Goal: Obtain resource: Obtain resource

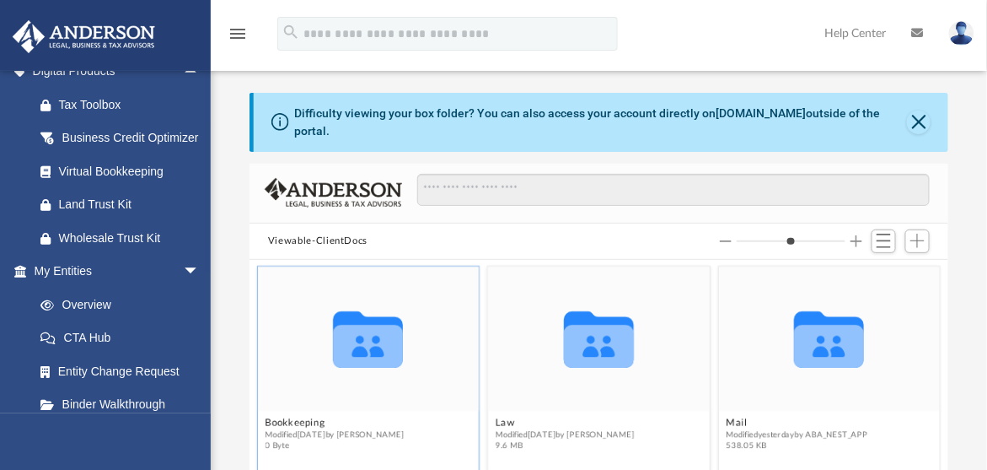
scroll to position [187, 0]
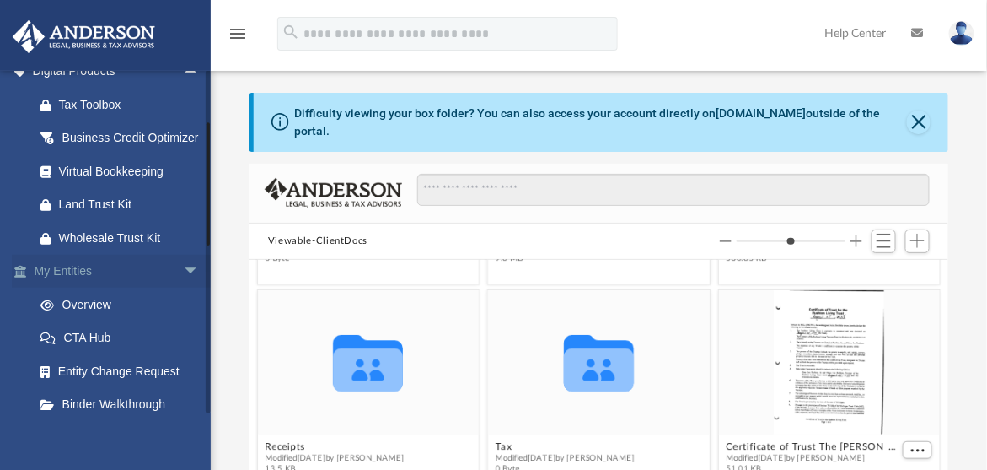
click at [183, 285] on span "arrow_drop_down" at bounding box center [200, 272] width 34 height 35
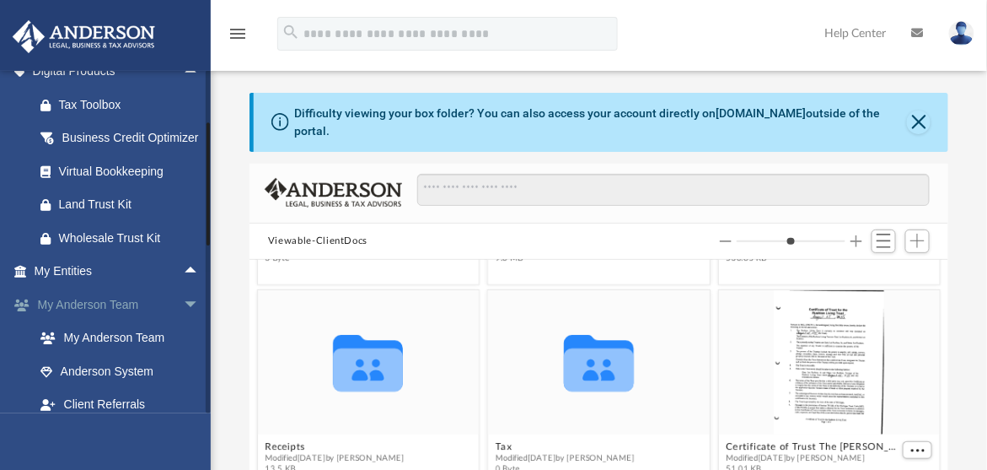
click at [183, 320] on span "arrow_drop_down" at bounding box center [200, 305] width 34 height 35
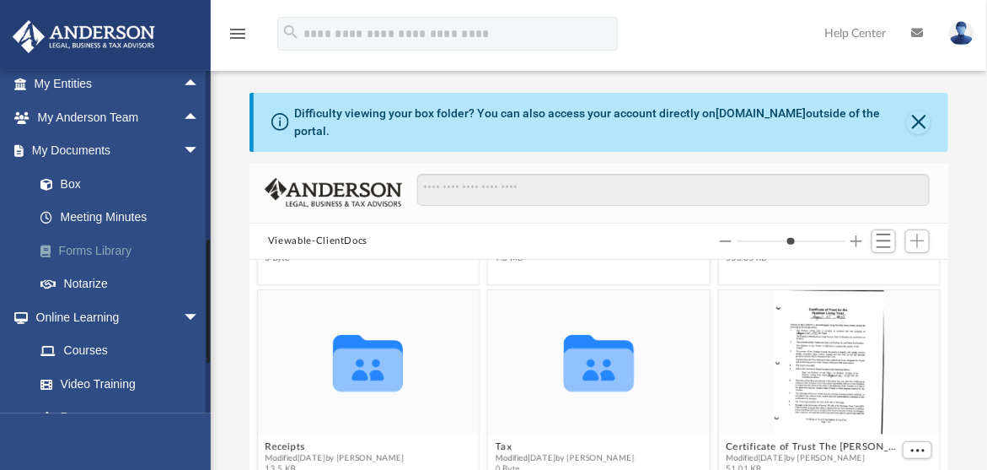
click at [83, 267] on link "Forms Library" at bounding box center [125, 251] width 202 height 34
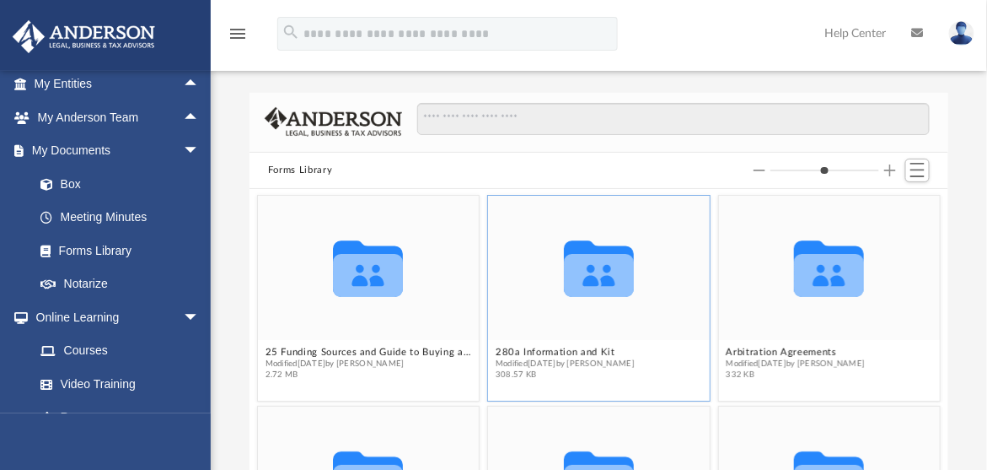
scroll to position [187, 0]
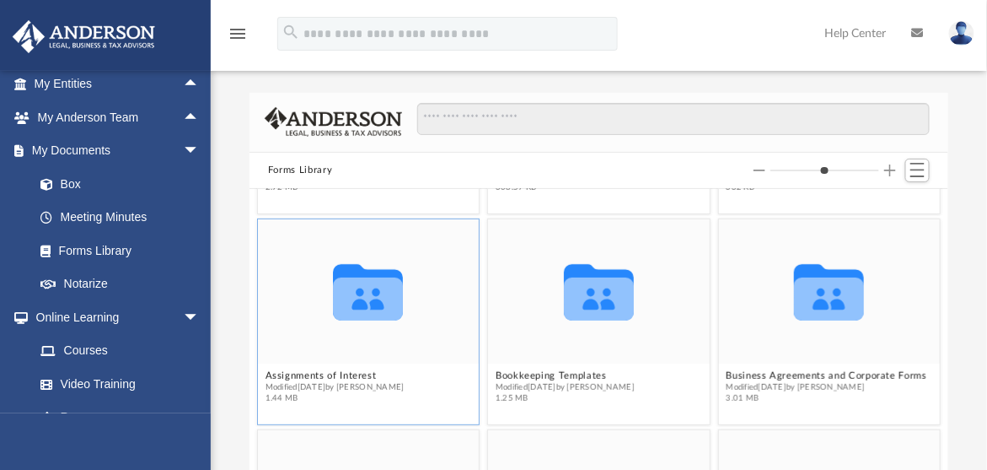
click at [362, 302] on icon "grid" at bounding box center [369, 293] width 70 height 56
click at [368, 295] on icon "grid" at bounding box center [369, 299] width 70 height 43
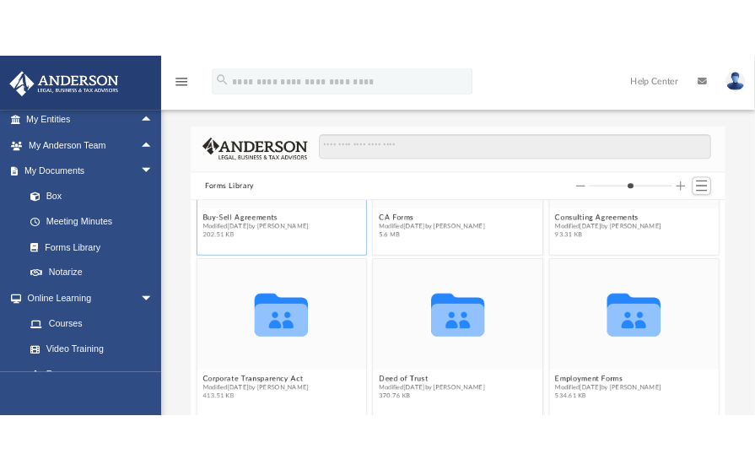
scroll to position [0, 0]
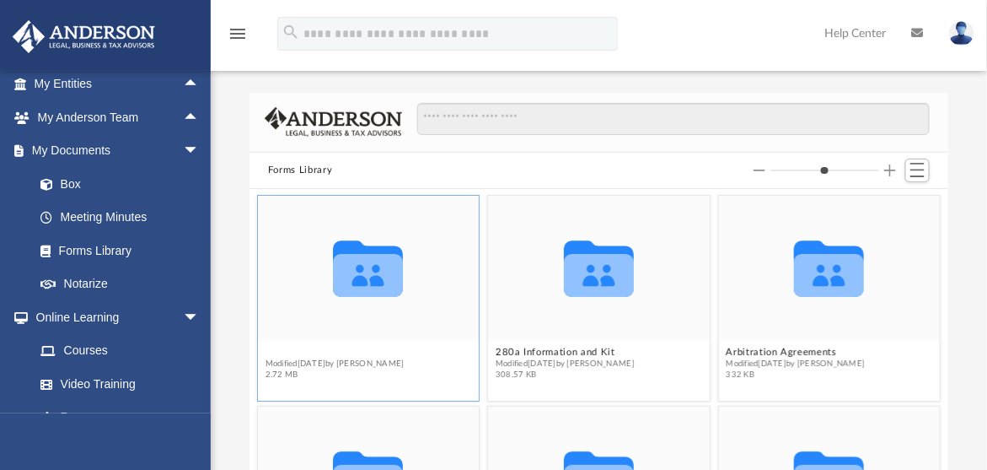
click at [337, 351] on button "25 Funding Sources and Guide to Buying a Franchise" at bounding box center [369, 352] width 207 height 11
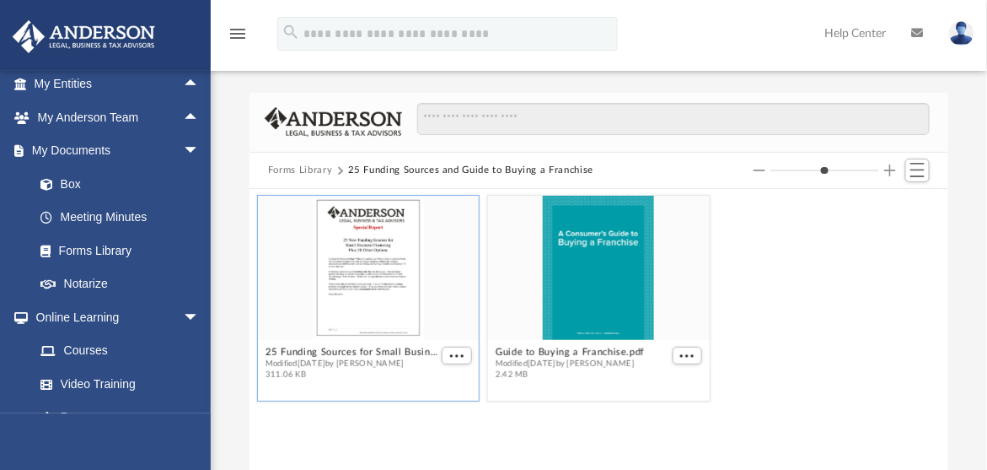
click at [363, 289] on div "grid" at bounding box center [369, 268] width 222 height 144
click at [364, 260] on div "grid" at bounding box center [369, 268] width 222 height 144
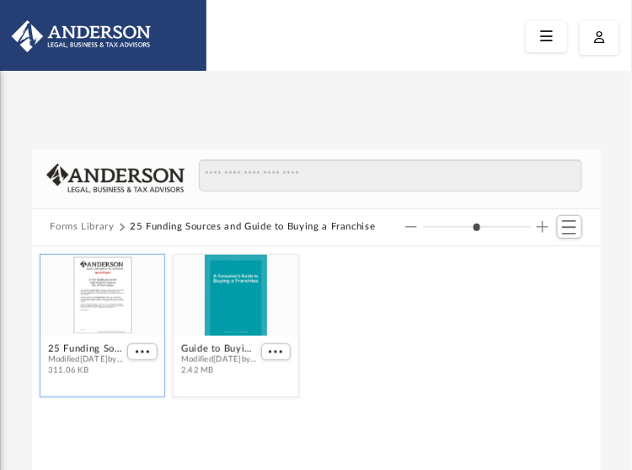
scroll to position [369, 555]
type input "*"
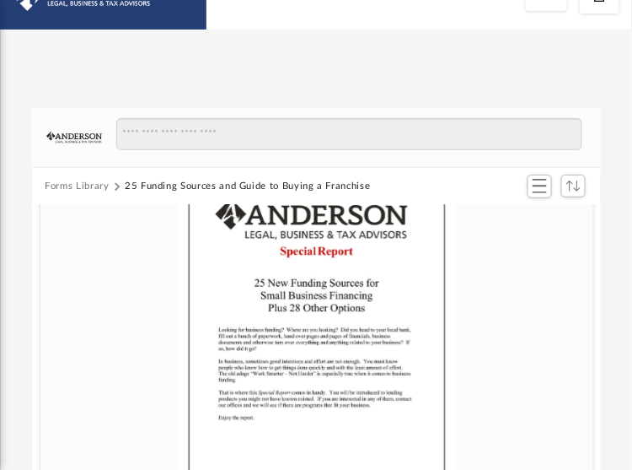
scroll to position [0, 0]
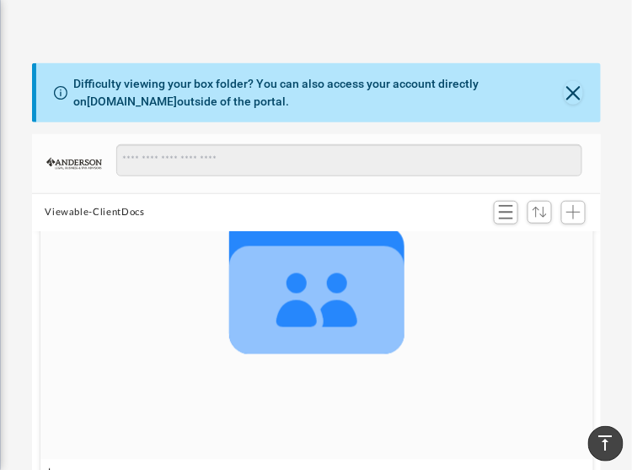
scroll to position [74, 0]
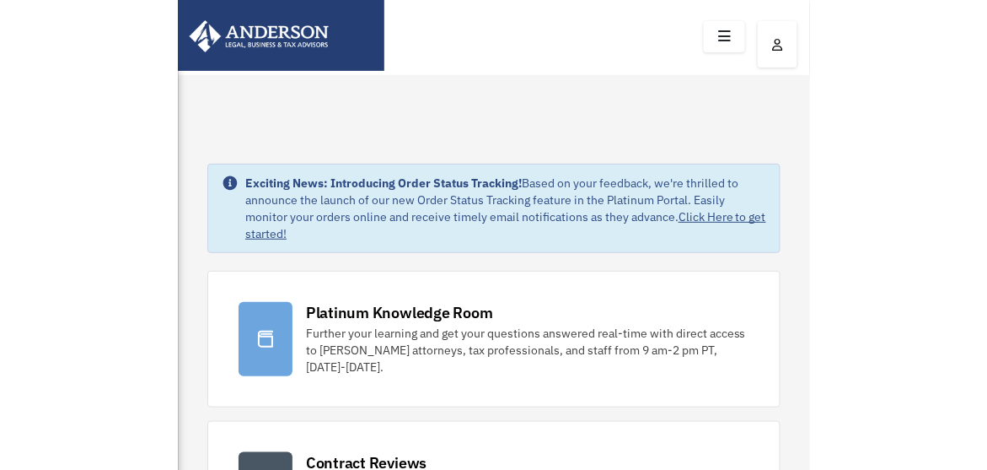
scroll to position [60, 0]
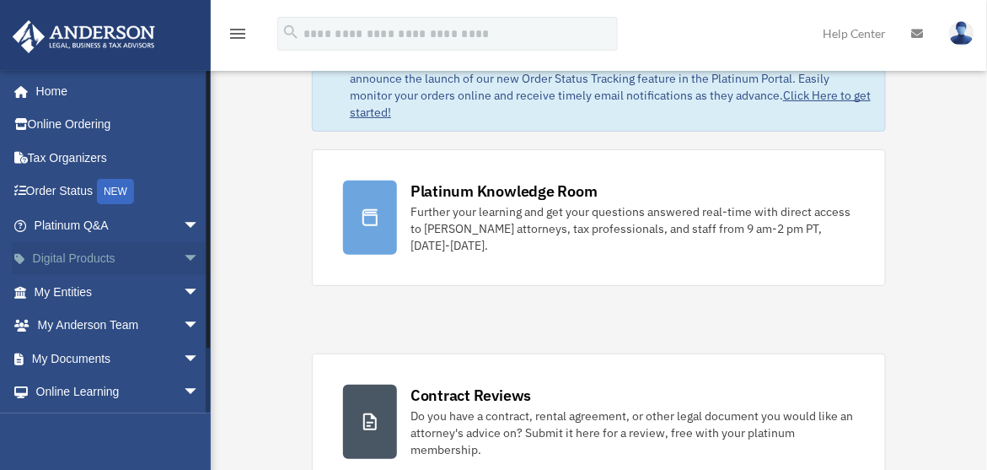
click at [183, 253] on span "arrow_drop_down" at bounding box center [200, 259] width 34 height 35
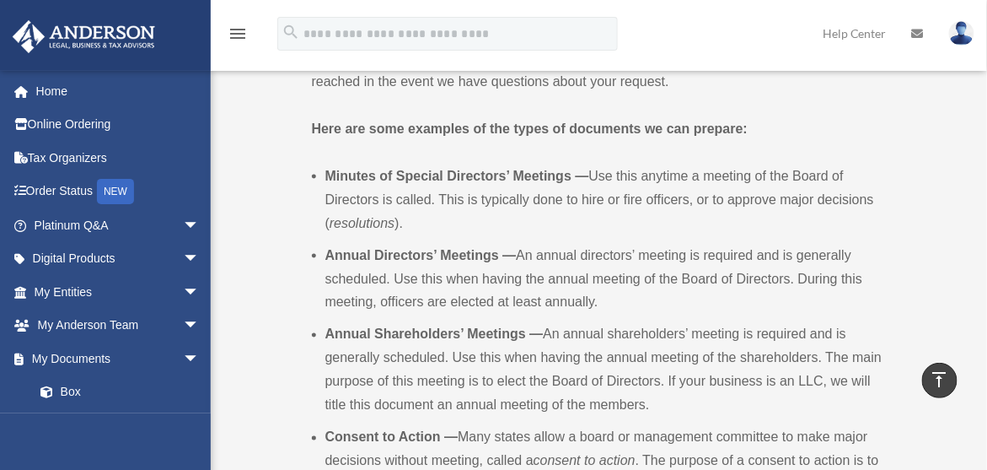
scroll to position [937, 0]
